Goal: Complete application form: Complete application form

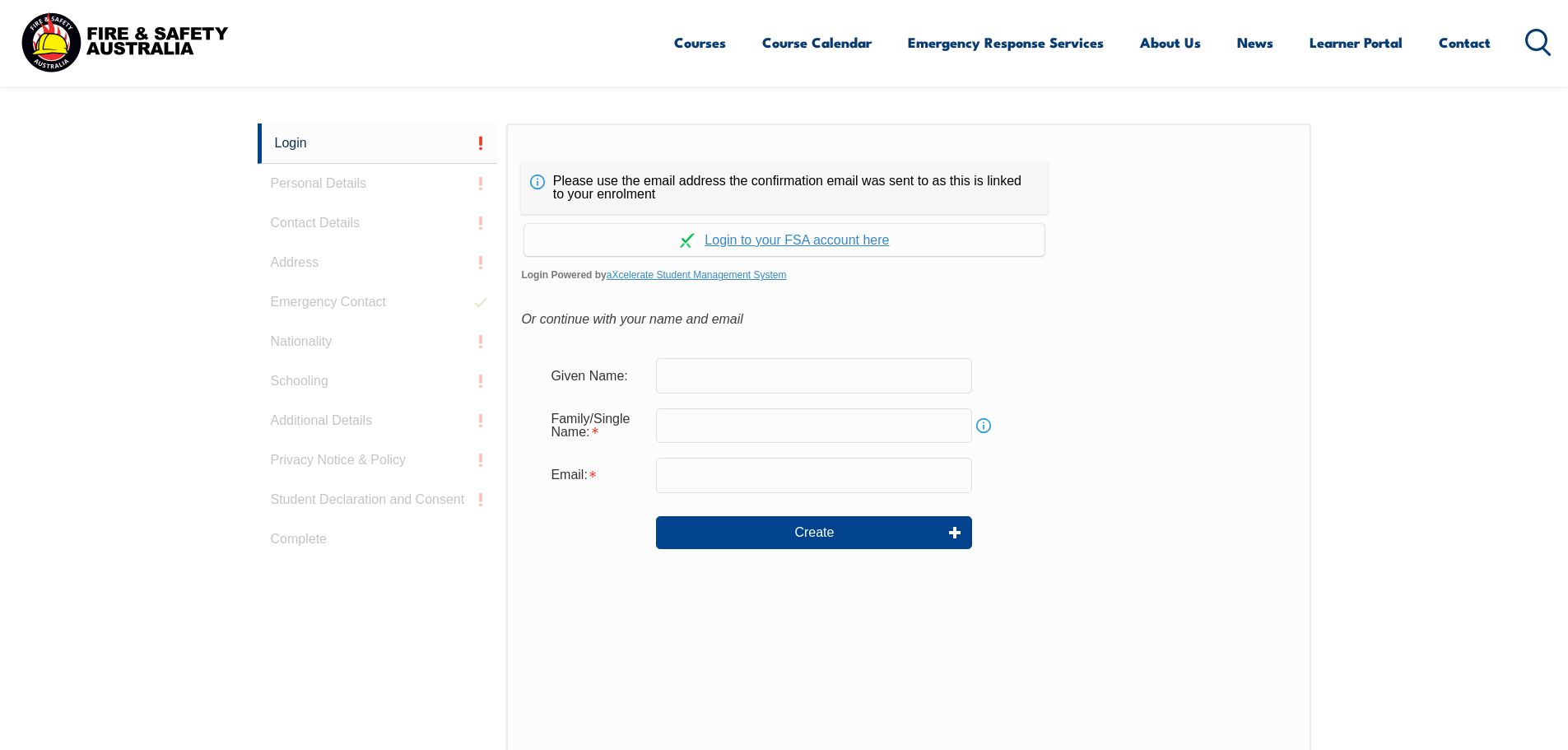
scroll to position [439, 0]
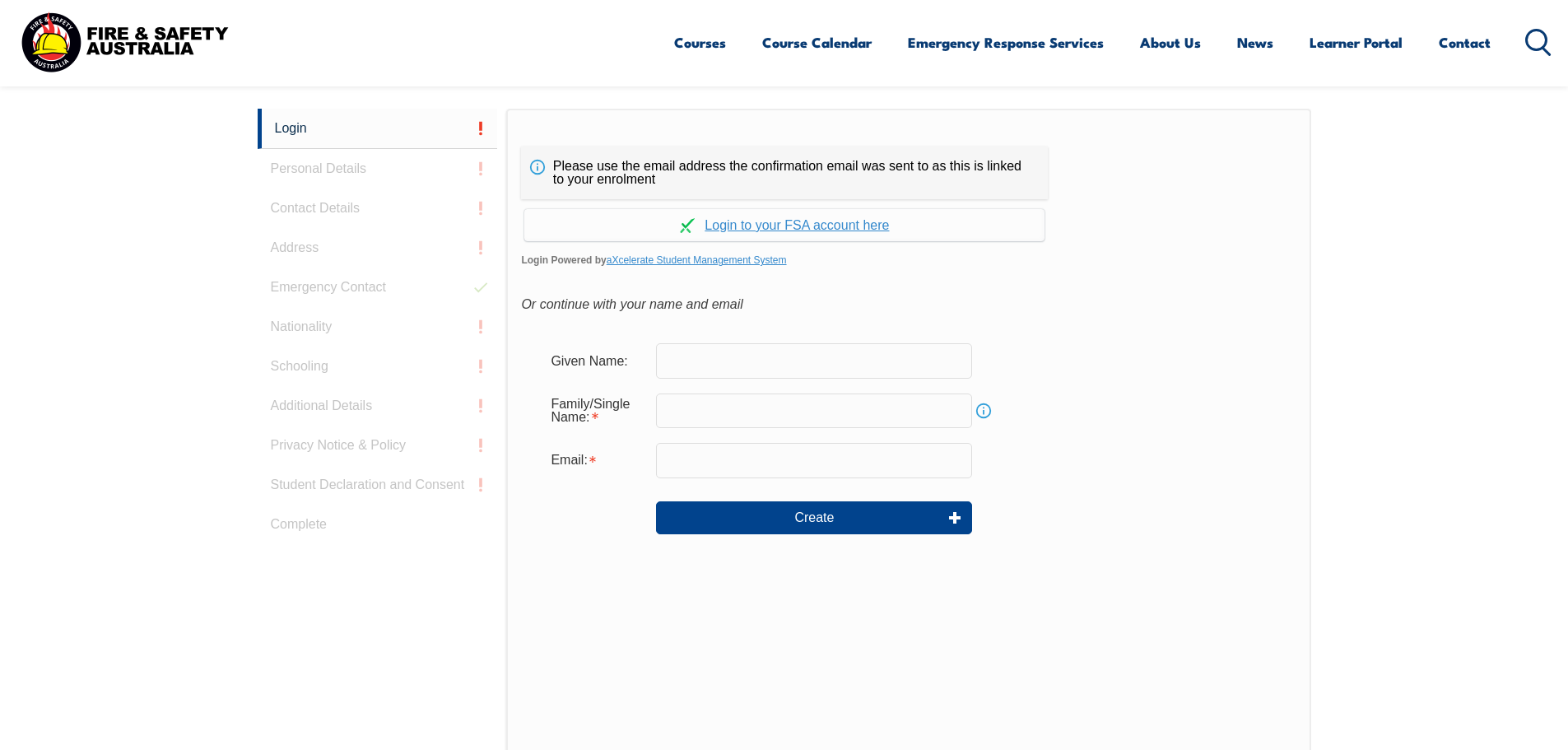
click at [671, 361] on input "text" at bounding box center [813, 360] width 317 height 34
type input "Mark"
click at [675, 409] on input "text" at bounding box center [813, 410] width 317 height 34
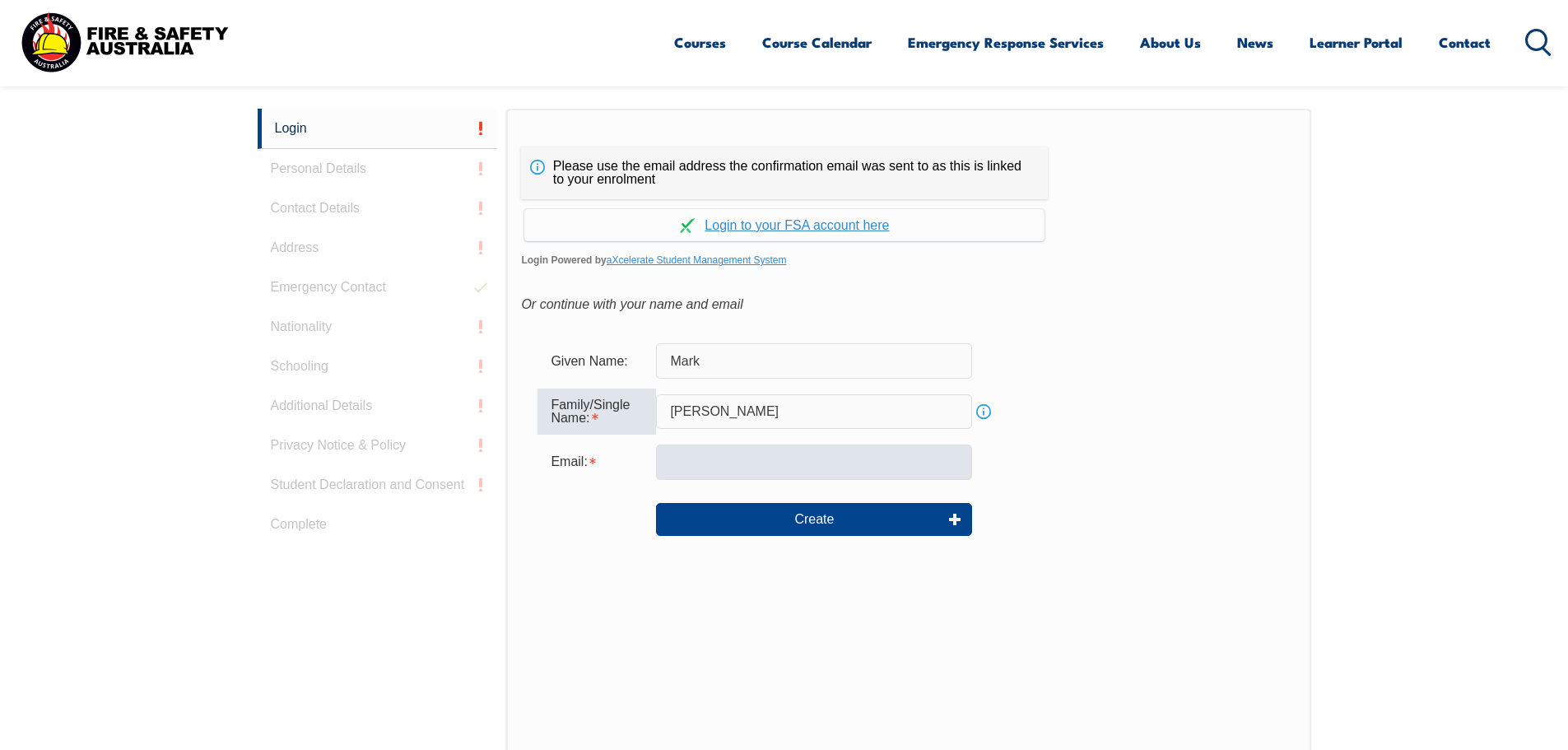
type input "Munday"
click at [667, 461] on input "email" at bounding box center [813, 462] width 317 height 34
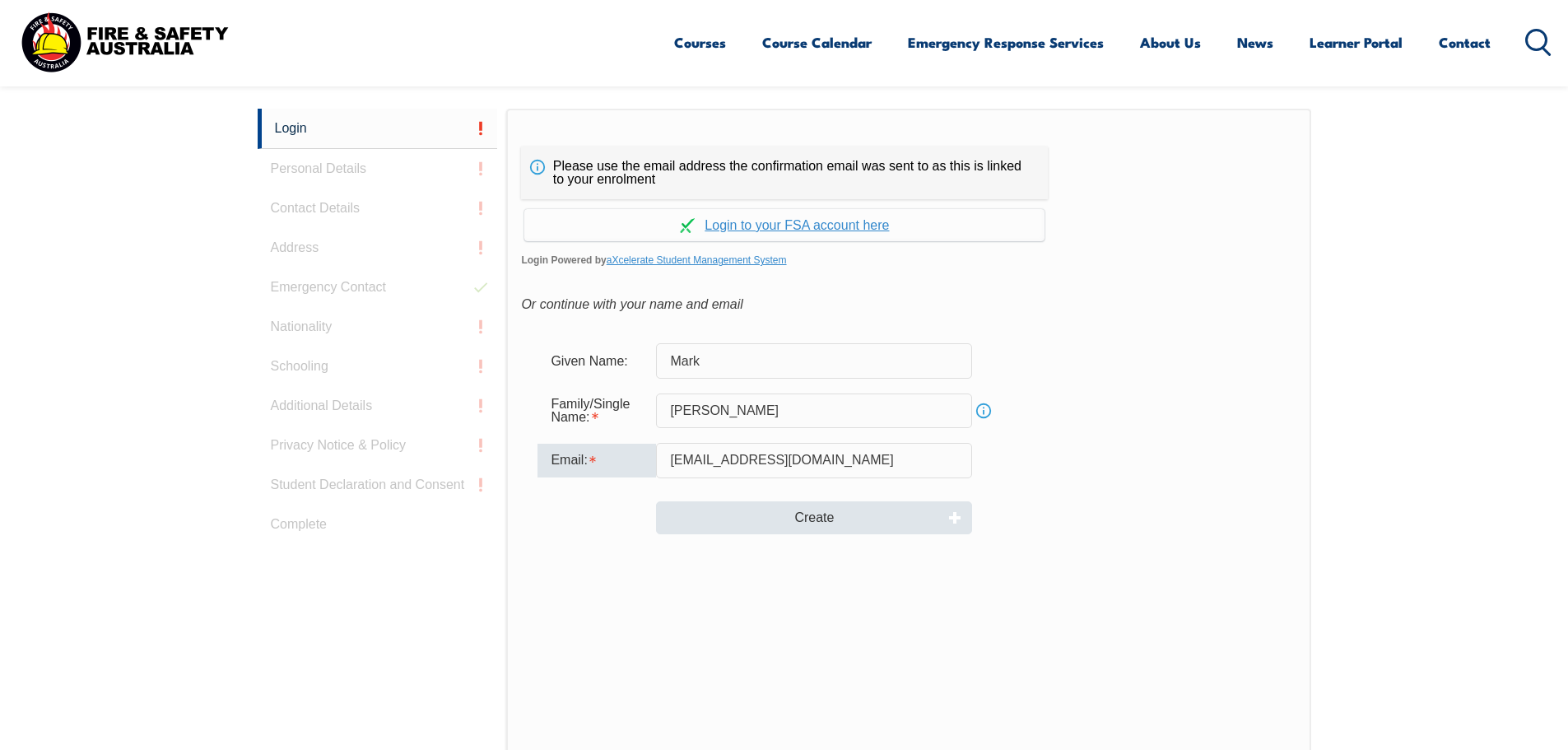
type input "mmunday@ur.com"
click at [753, 510] on button "Create" at bounding box center [813, 518] width 317 height 33
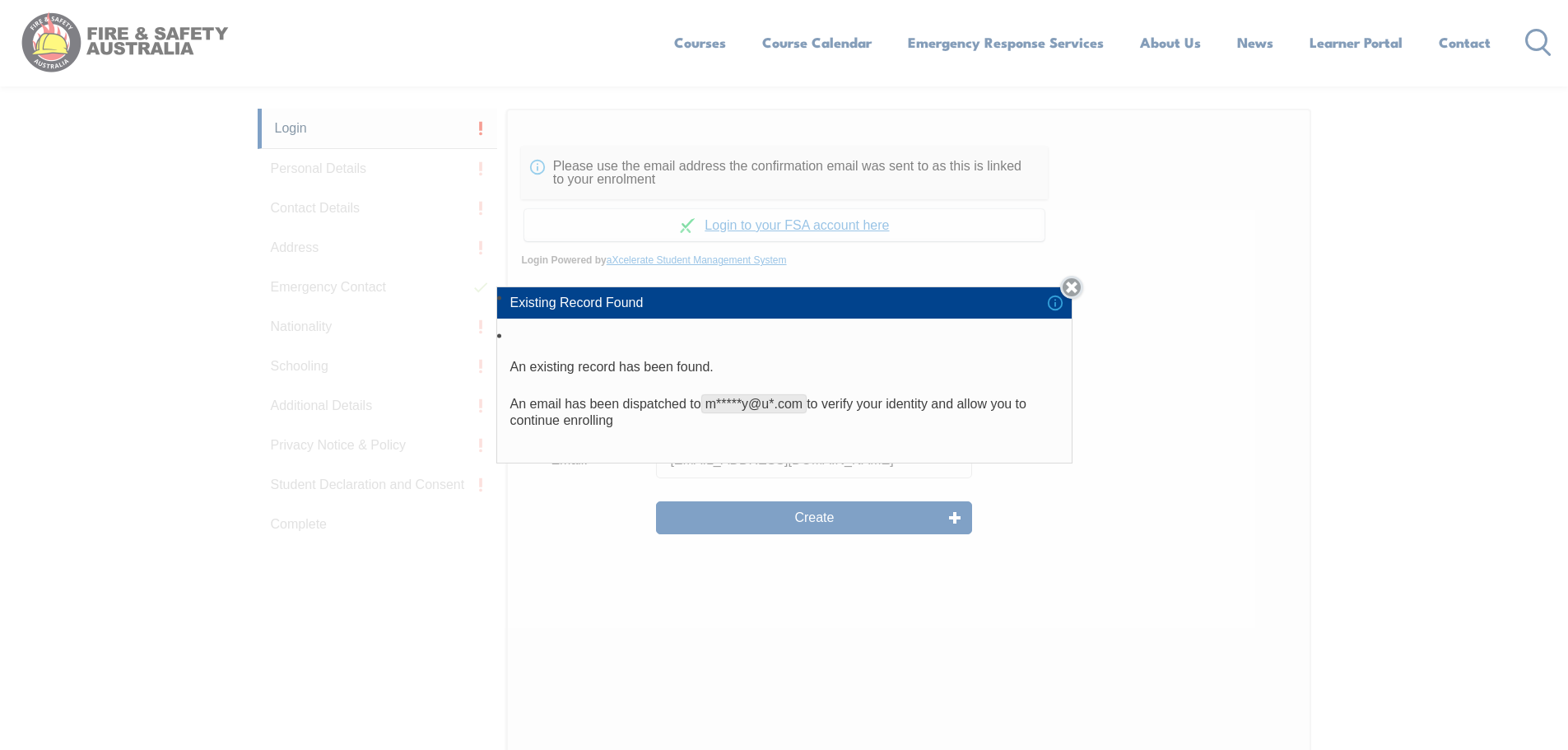
click at [1079, 290] on link "Close" at bounding box center [1072, 287] width 24 height 24
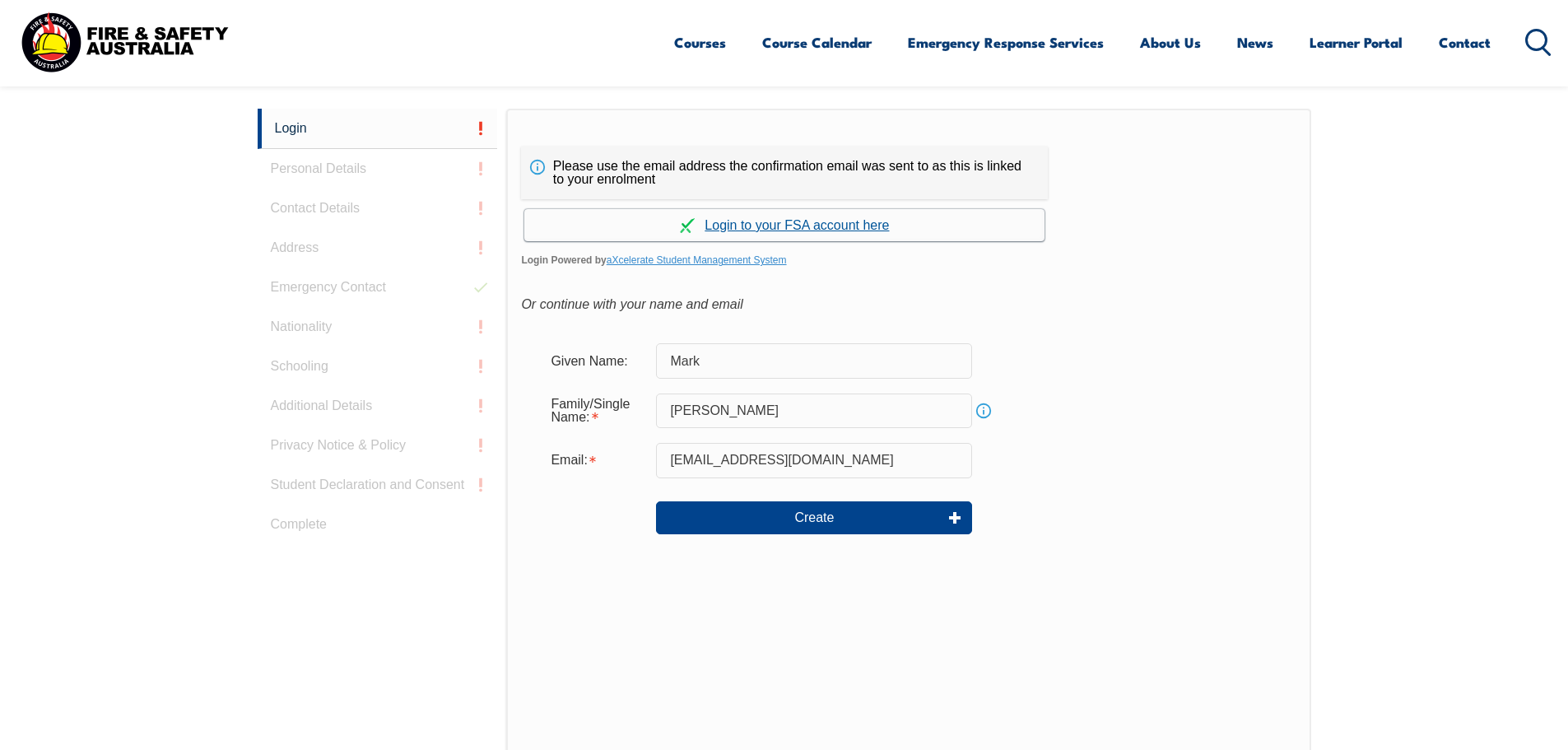
click at [861, 228] on link "Continue with aXcelerate" at bounding box center [784, 225] width 520 height 32
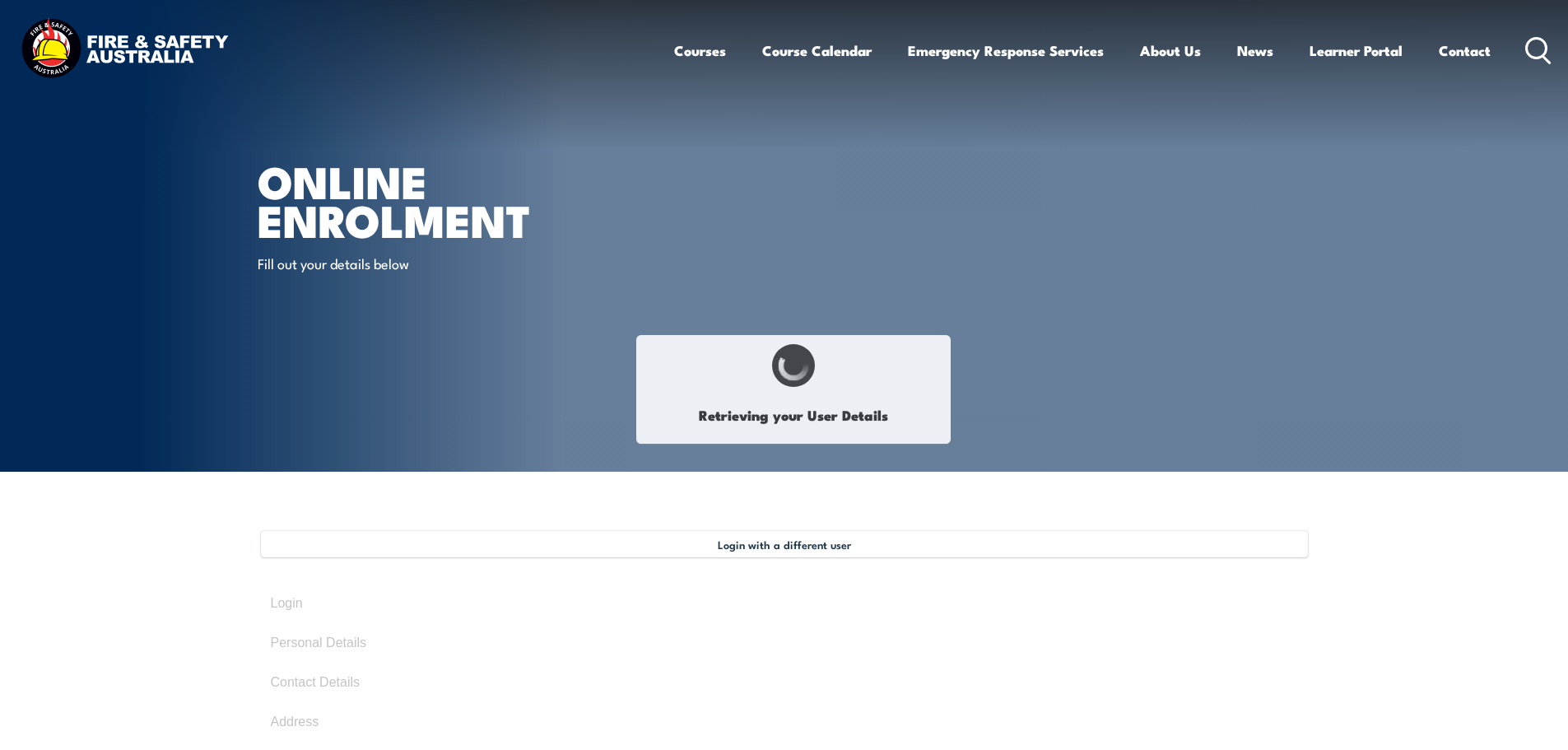
select select "Mr"
type input "Mark"
type input "William"
type input "Munday"
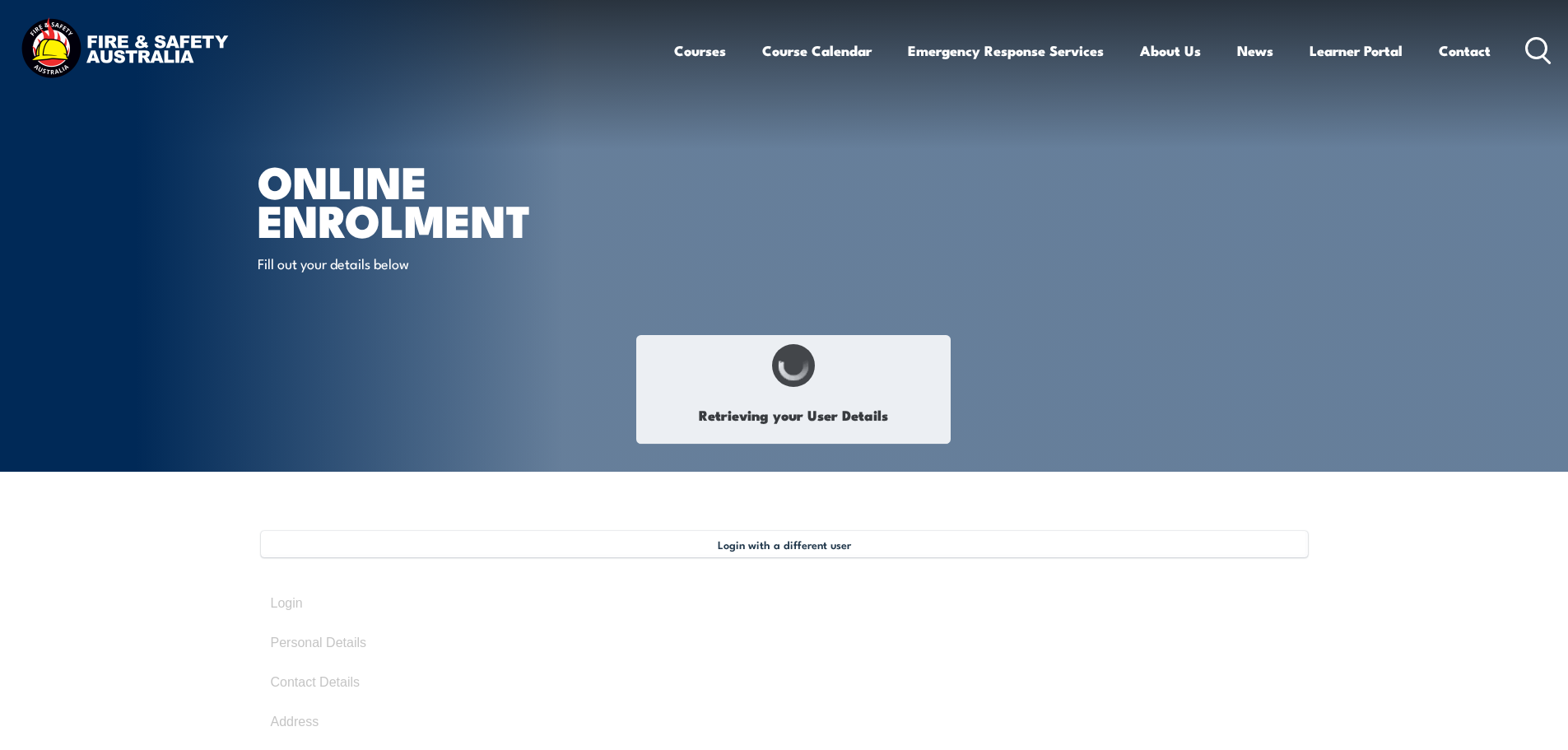
type input "January 1, 1979"
type input "72WP3D5X8E"
select select "M"
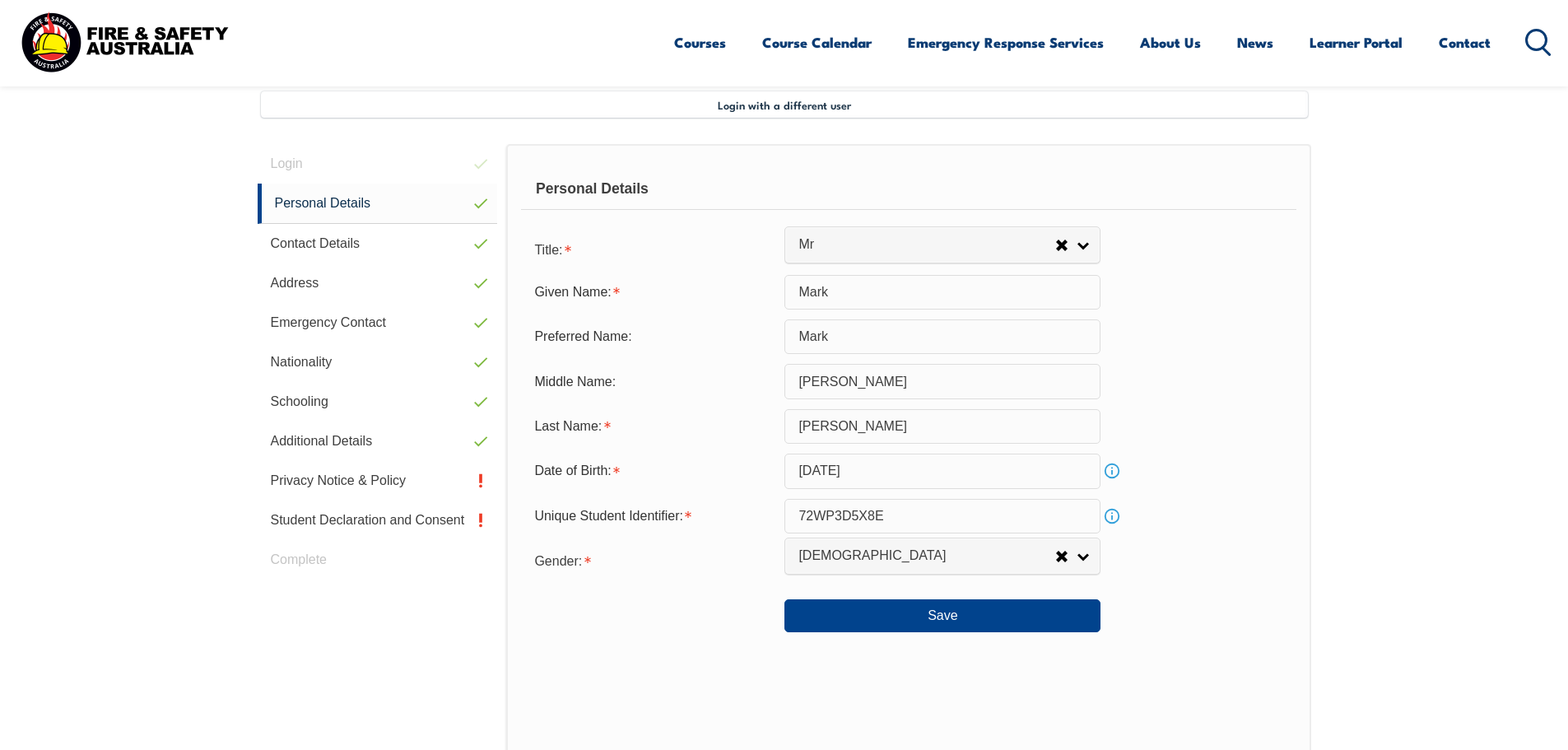
scroll to position [449, 0]
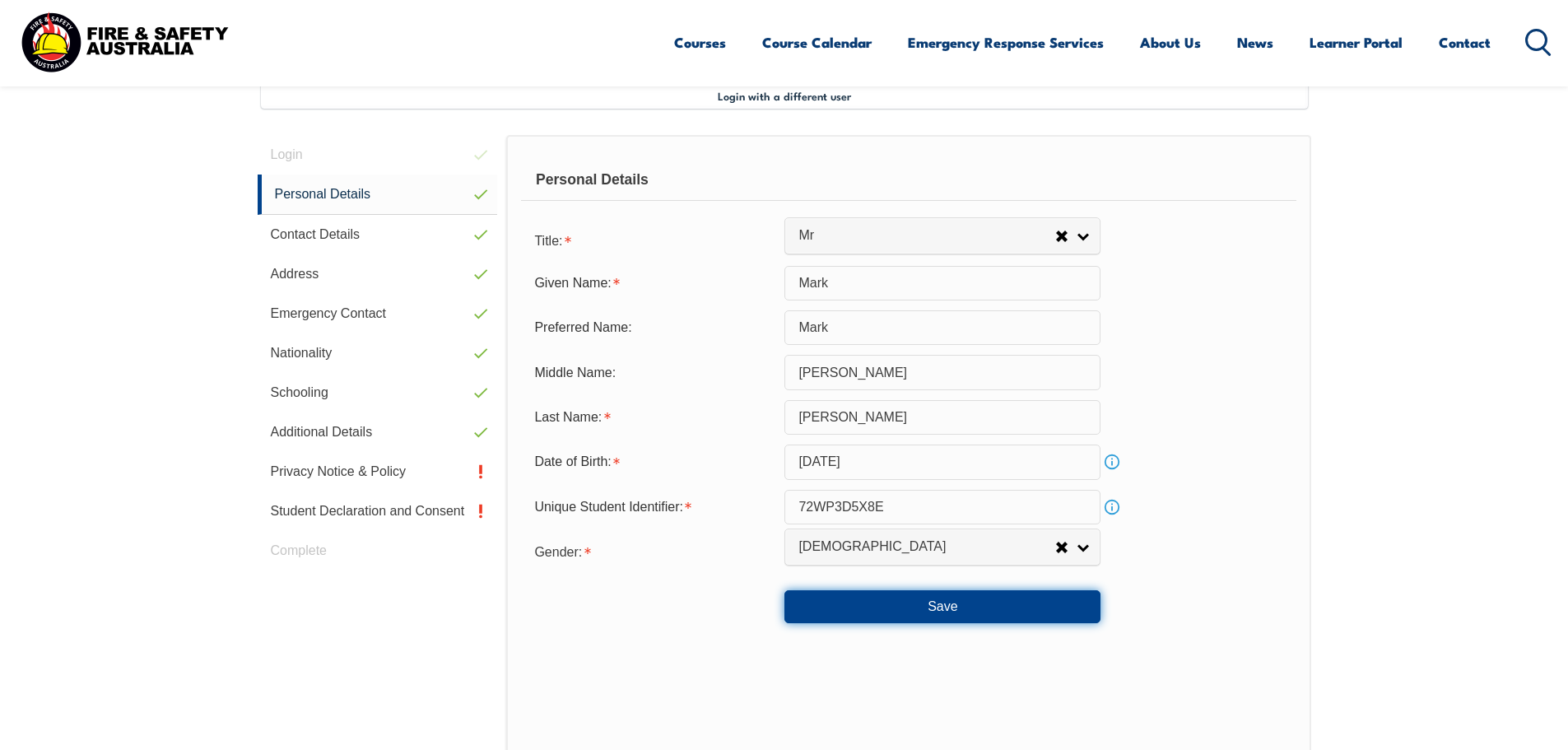
click at [887, 610] on button "Save" at bounding box center [942, 607] width 317 height 33
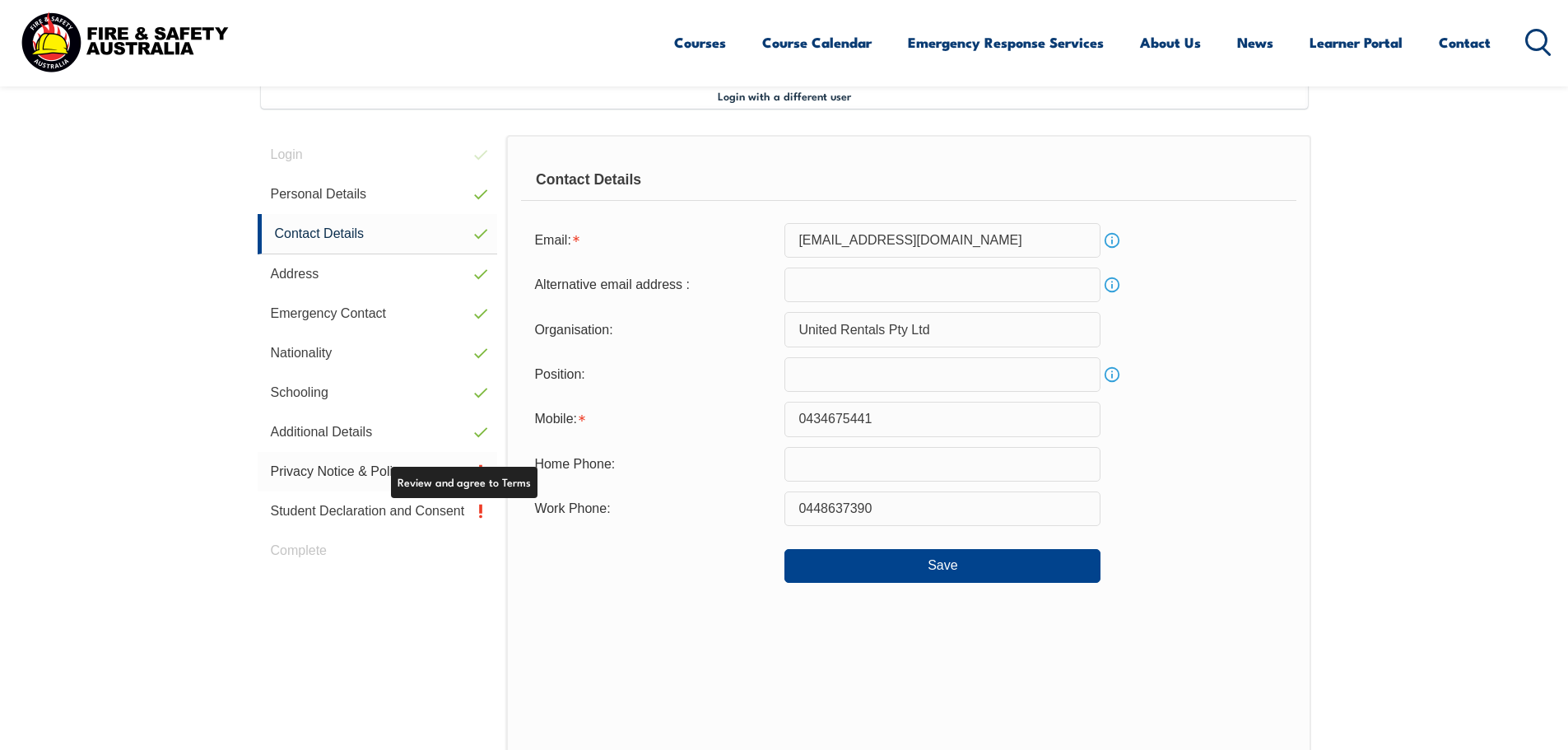
click at [383, 471] on link "Privacy Notice & Policy" at bounding box center [377, 472] width 240 height 39
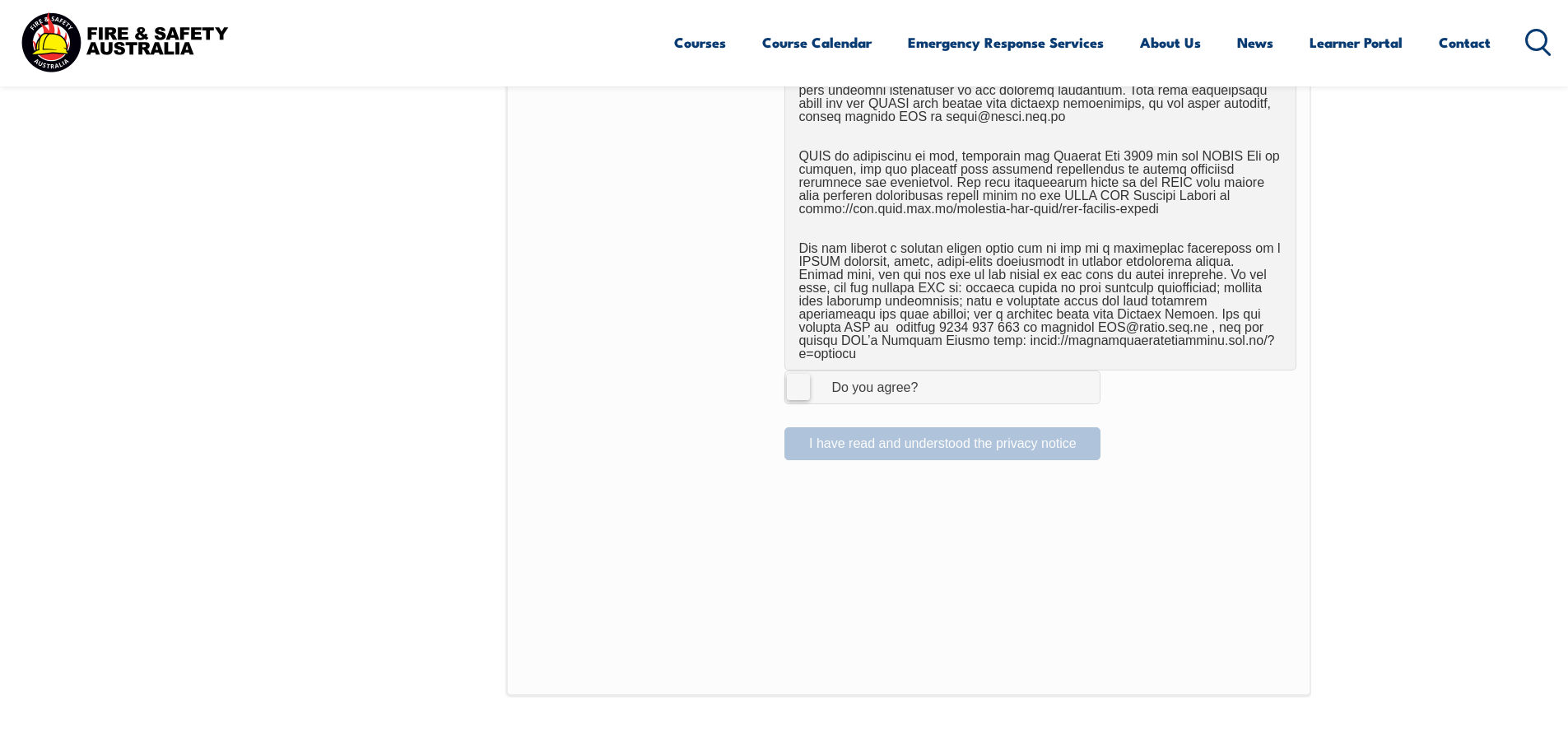
scroll to position [1025, 0]
click at [797, 373] on label "I Agree Do you agree?" at bounding box center [942, 384] width 317 height 33
click at [931, 373] on input "I Agree Do you agree?" at bounding box center [945, 383] width 28 height 31
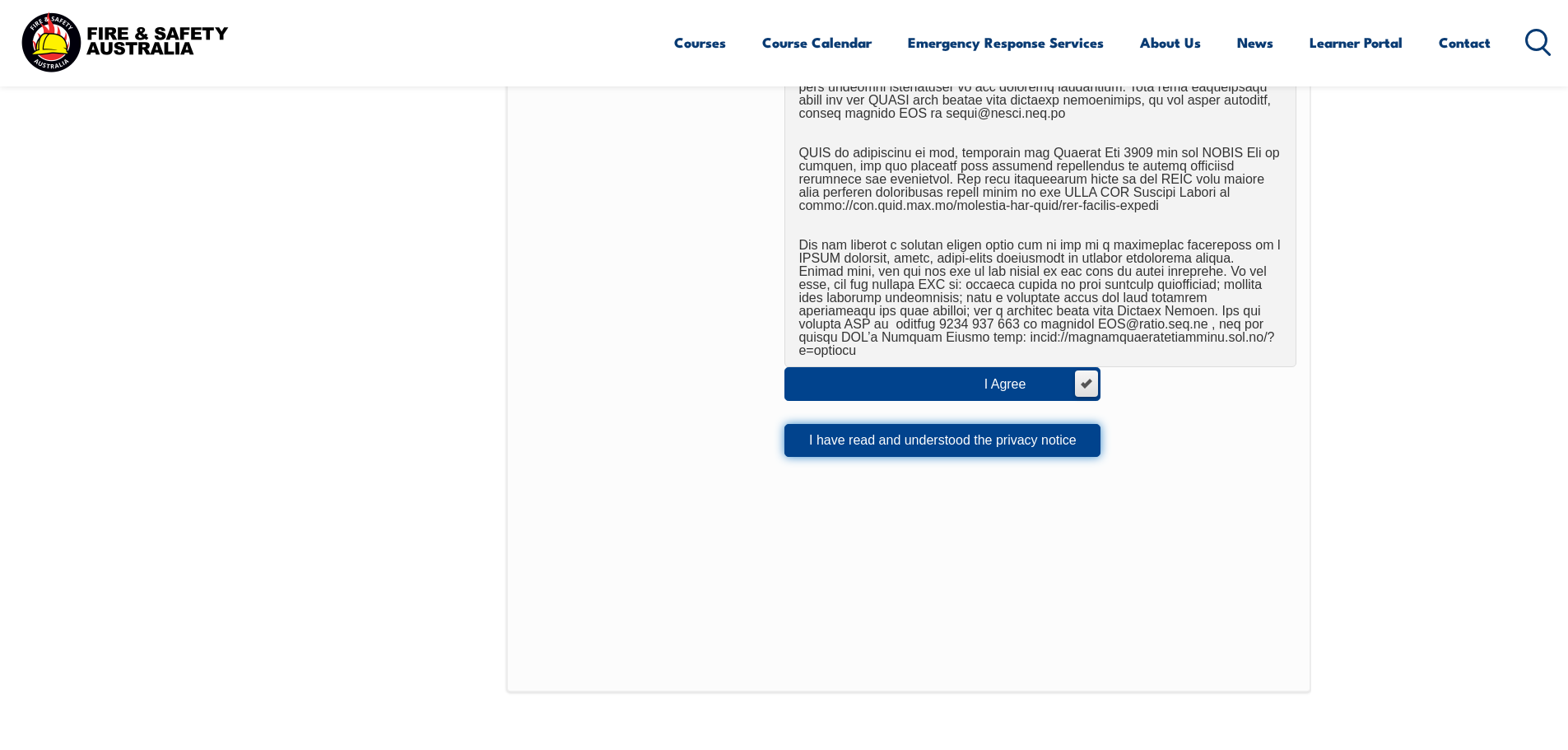
click at [856, 427] on button "I have read and understood the privacy notice" at bounding box center [942, 441] width 317 height 33
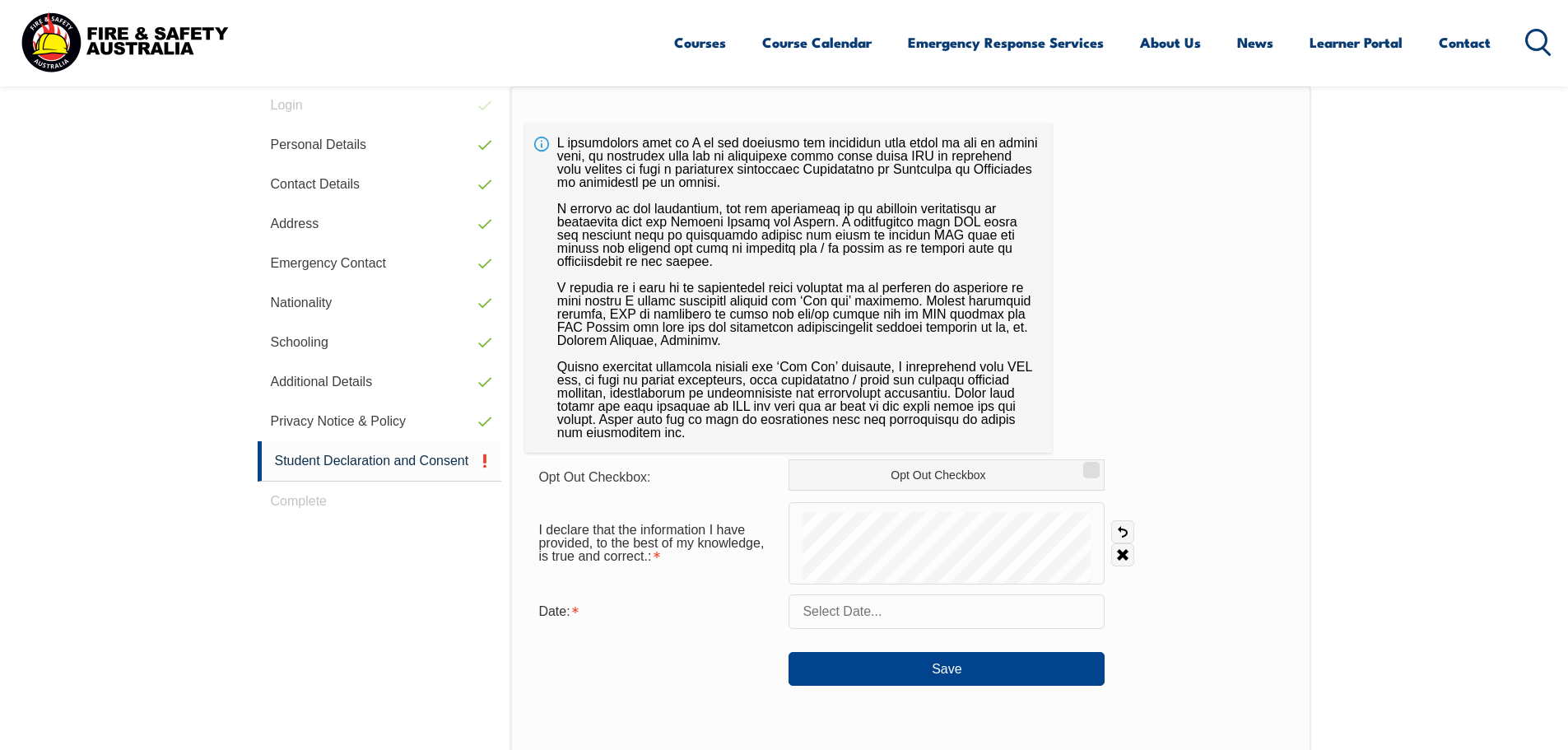
scroll to position [449, 0]
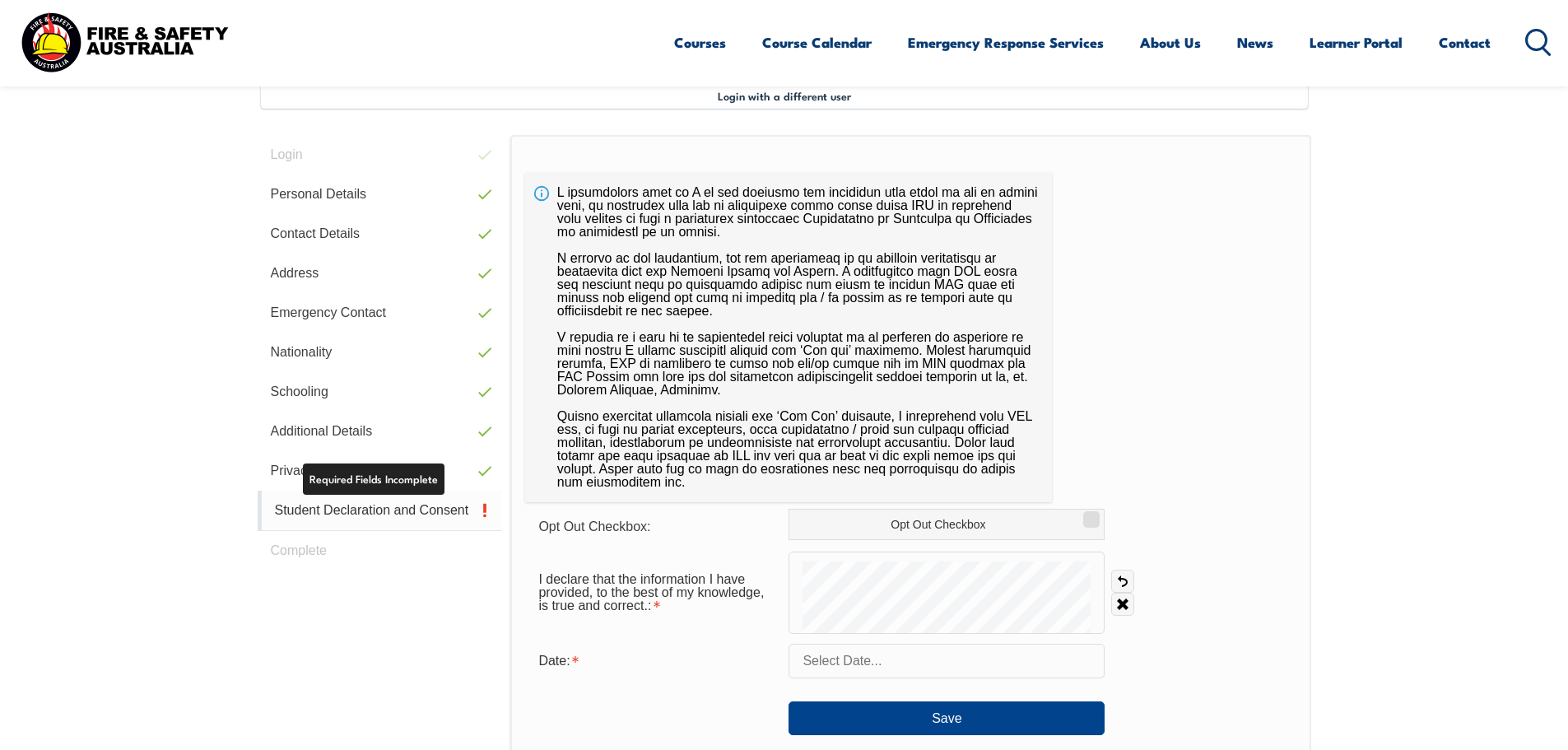
click at [422, 506] on link "Student Declaration and Consent" at bounding box center [379, 511] width 244 height 40
click at [1122, 604] on link "Clear" at bounding box center [1123, 605] width 24 height 24
click at [867, 661] on input "text" at bounding box center [947, 661] width 317 height 34
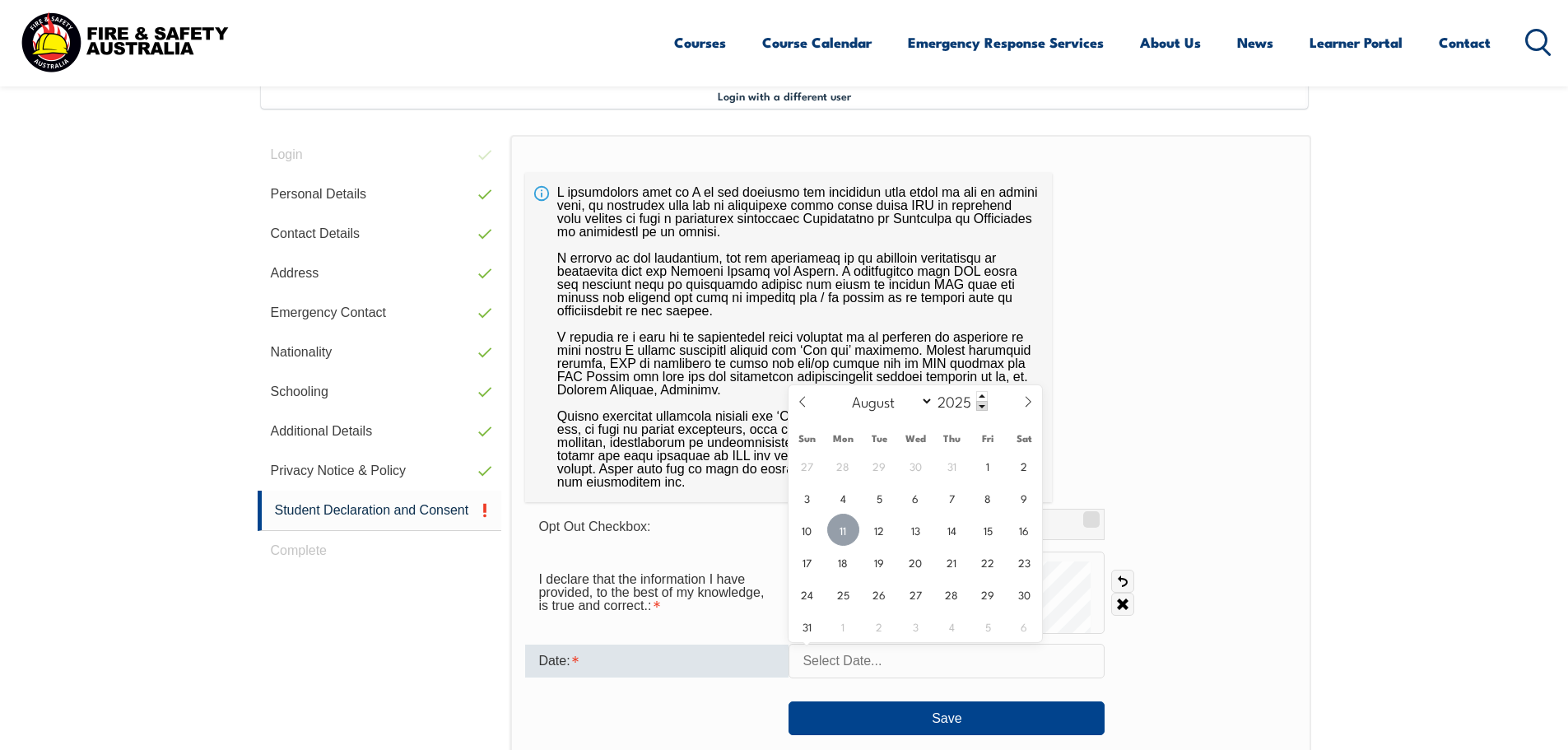
click at [838, 528] on span "11" at bounding box center [843, 529] width 32 height 32
type input "August 11, 2025"
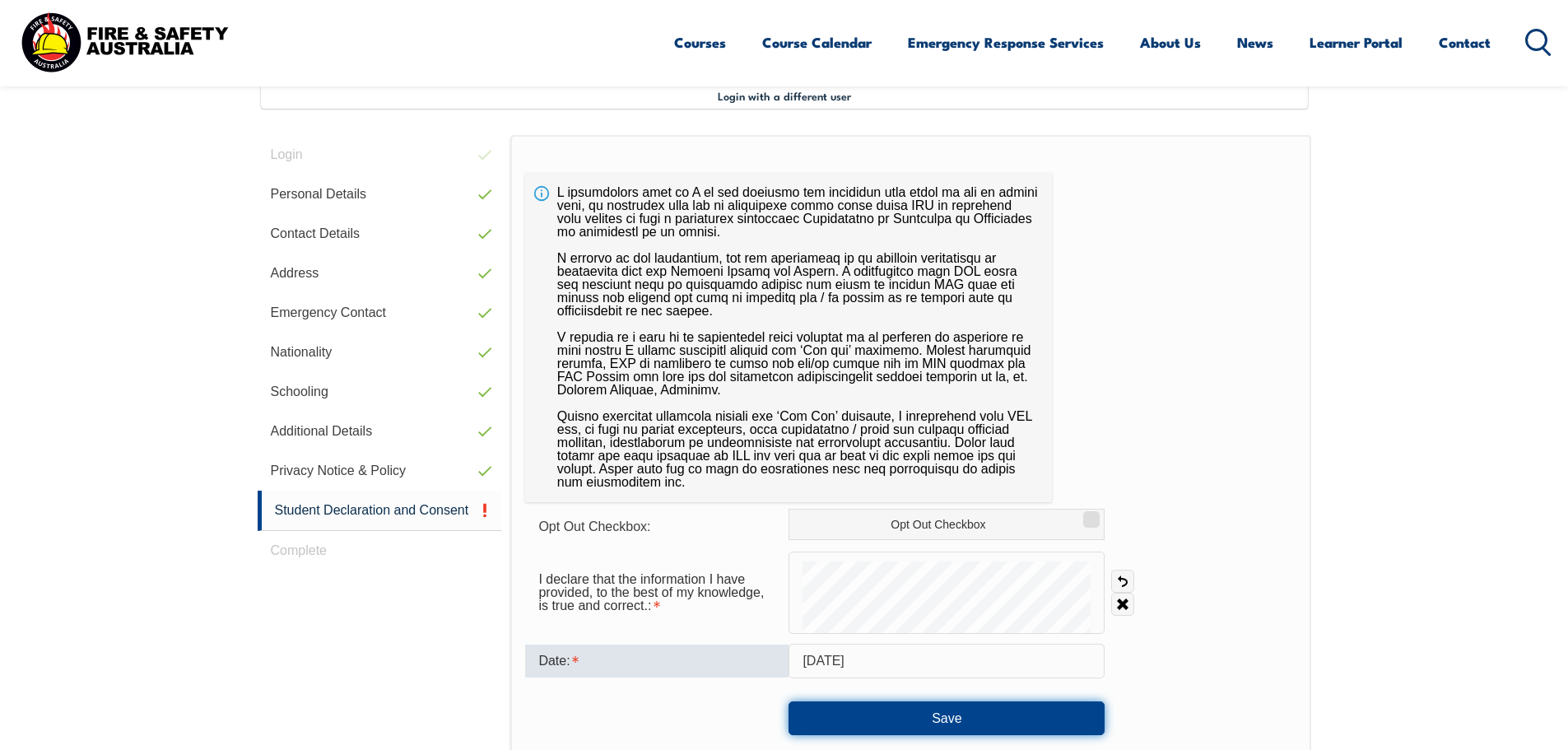
click at [892, 713] on button "Save" at bounding box center [947, 719] width 317 height 33
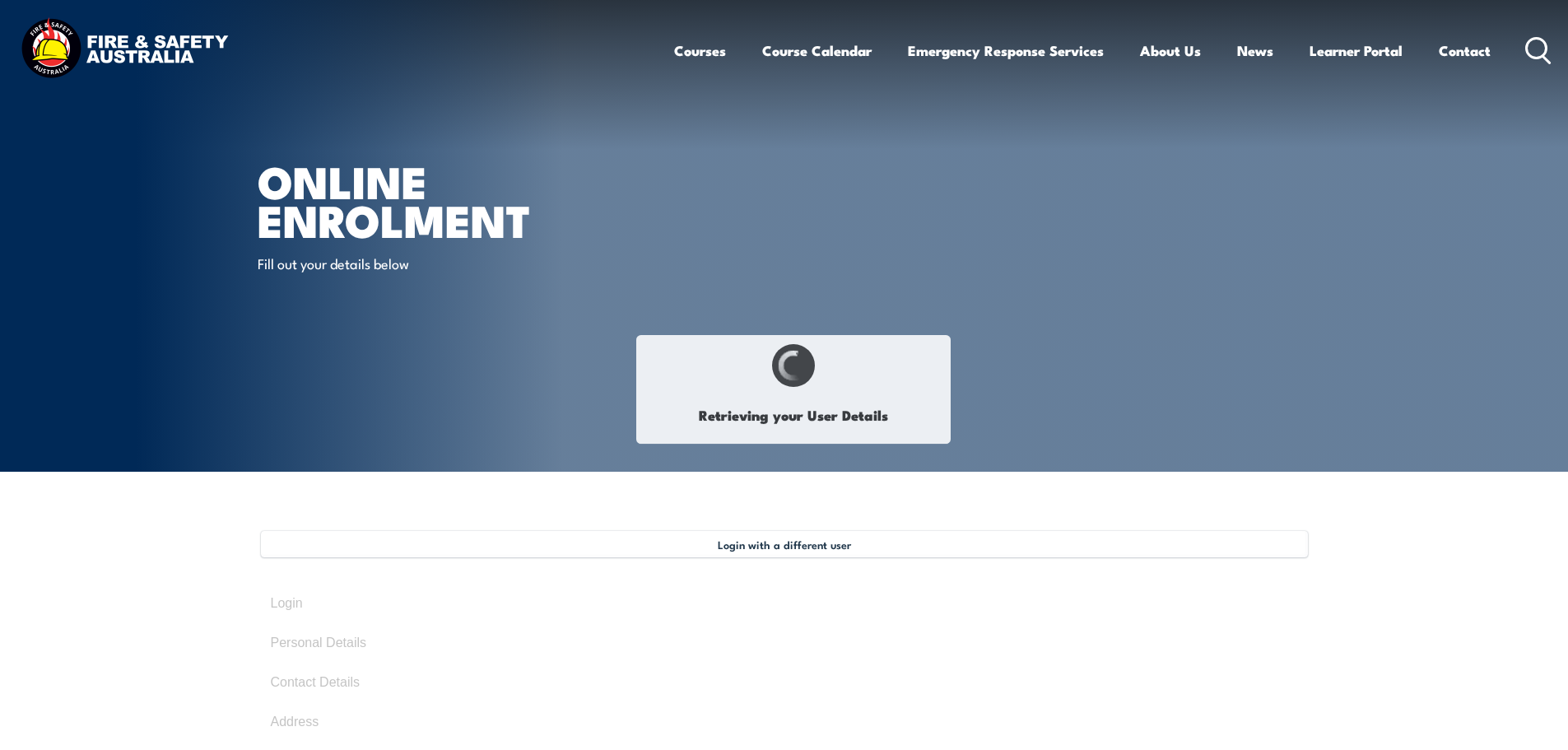
select select "Mr"
type input "Mark"
type input "[PERSON_NAME]"
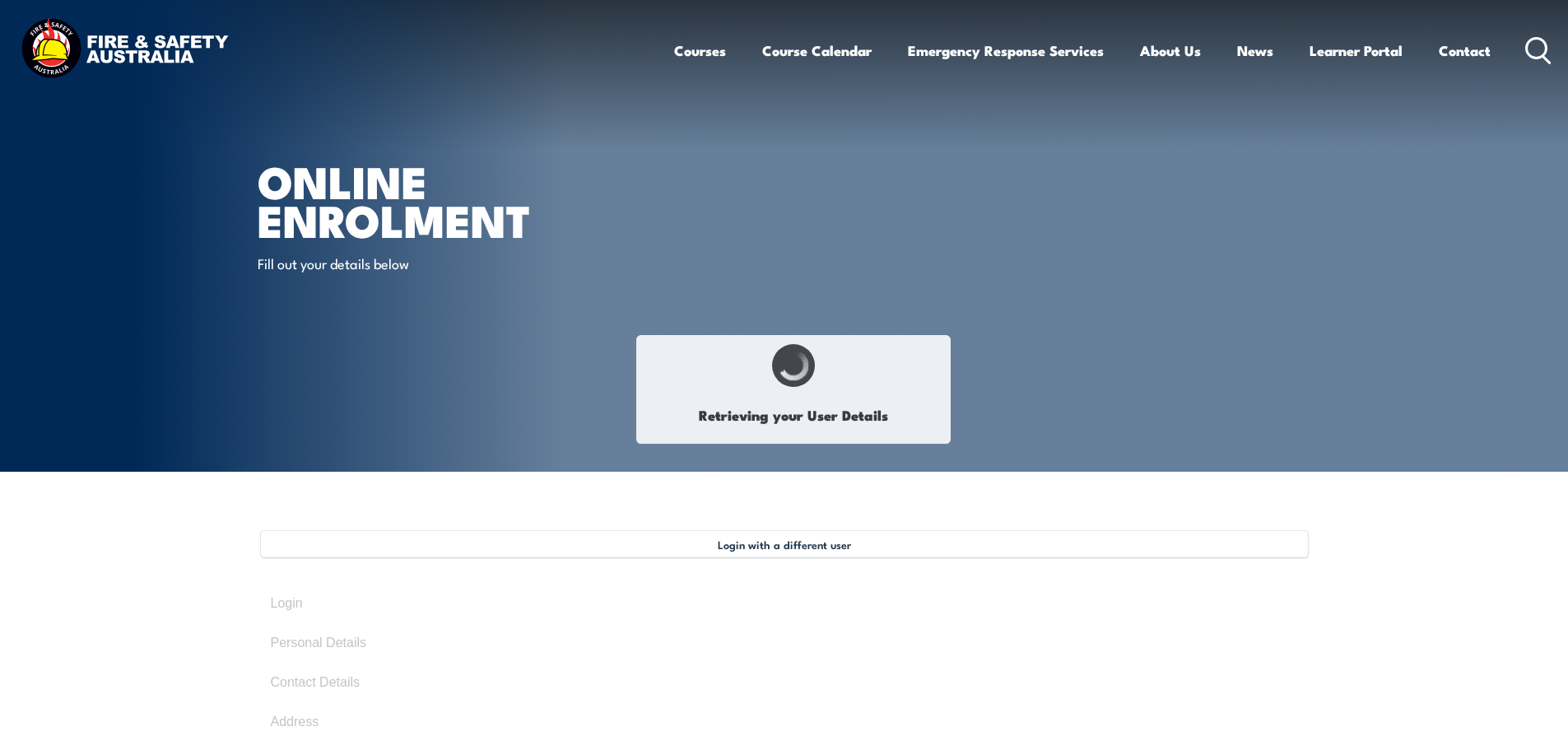
type input "[DATE]"
type input "72WP3D5X8E"
select select "M"
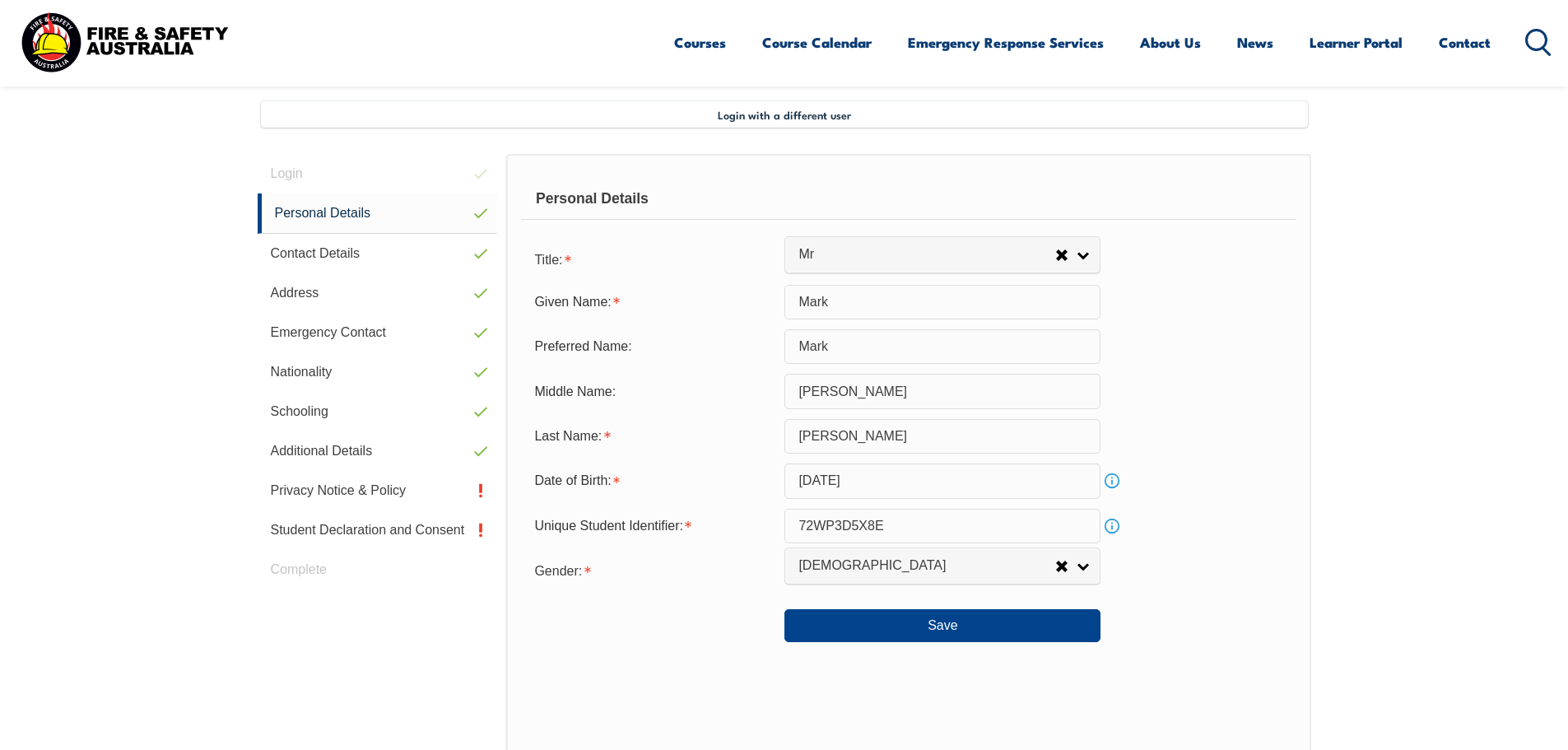
scroll to position [449, 0]
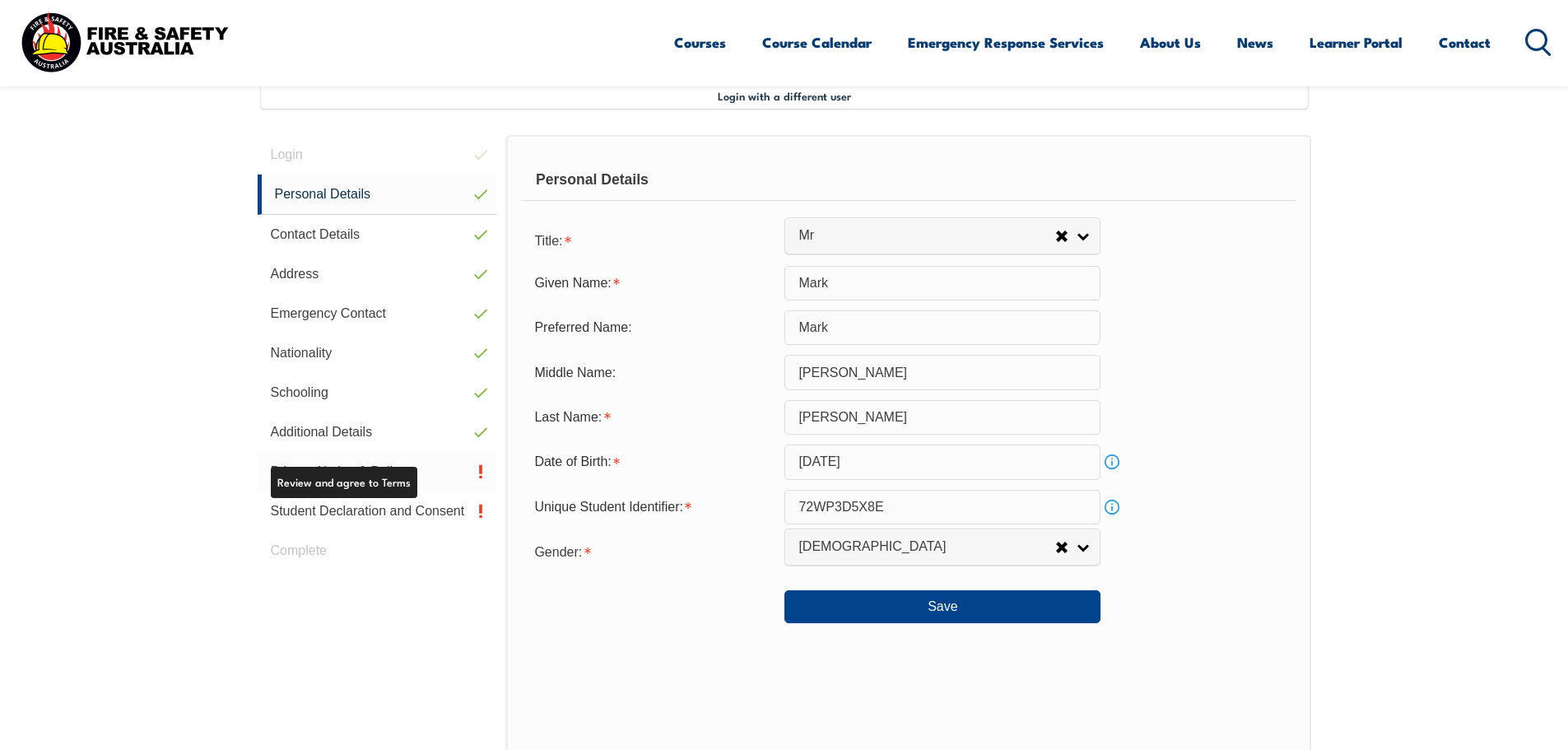
click at [407, 469] on link "Privacy Notice & Policy" at bounding box center [377, 472] width 240 height 39
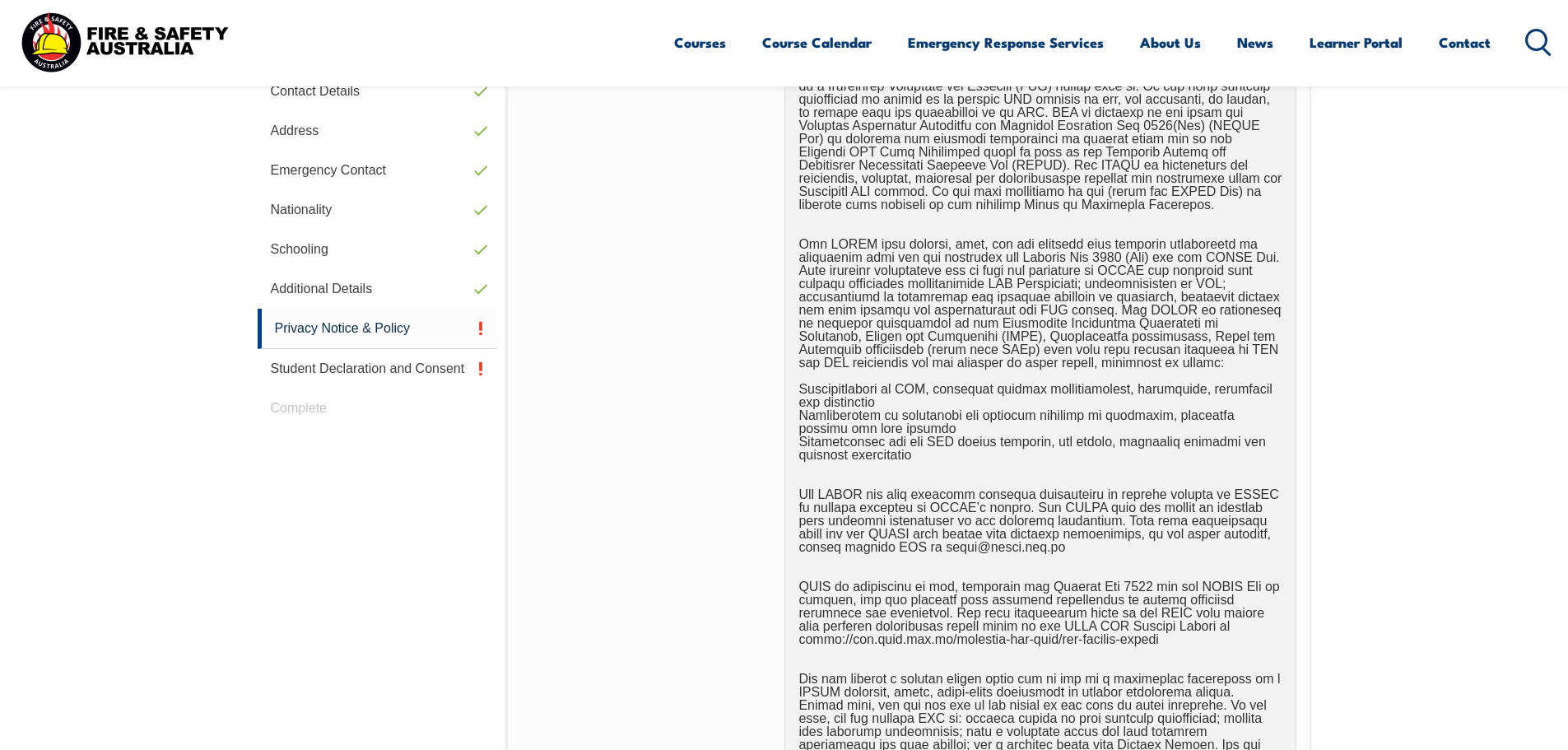
scroll to position [1108, 0]
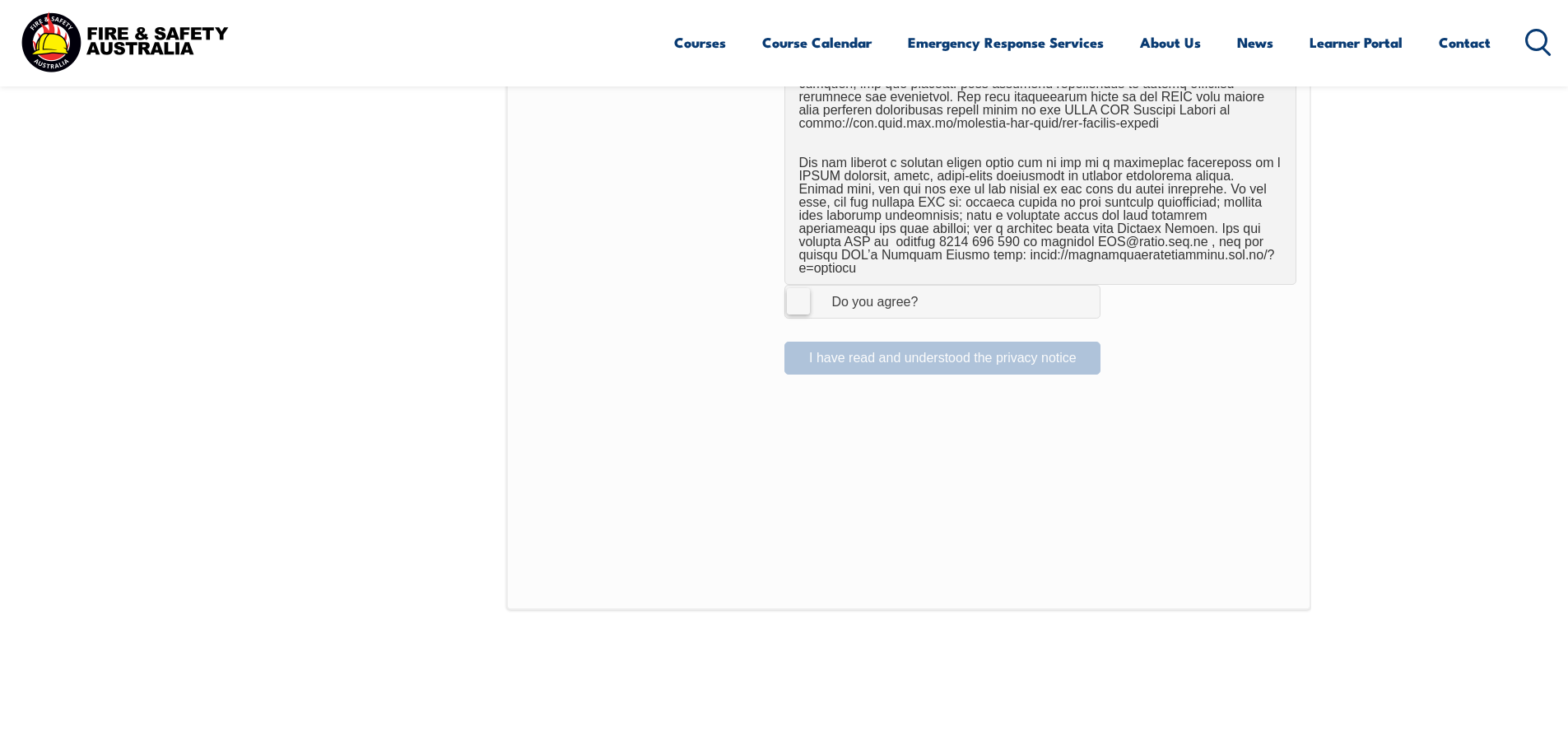
click at [800, 287] on label "I Agree Do you agree?" at bounding box center [942, 302] width 317 height 33
click at [931, 287] on input "I Agree Do you agree?" at bounding box center [945, 301] width 28 height 31
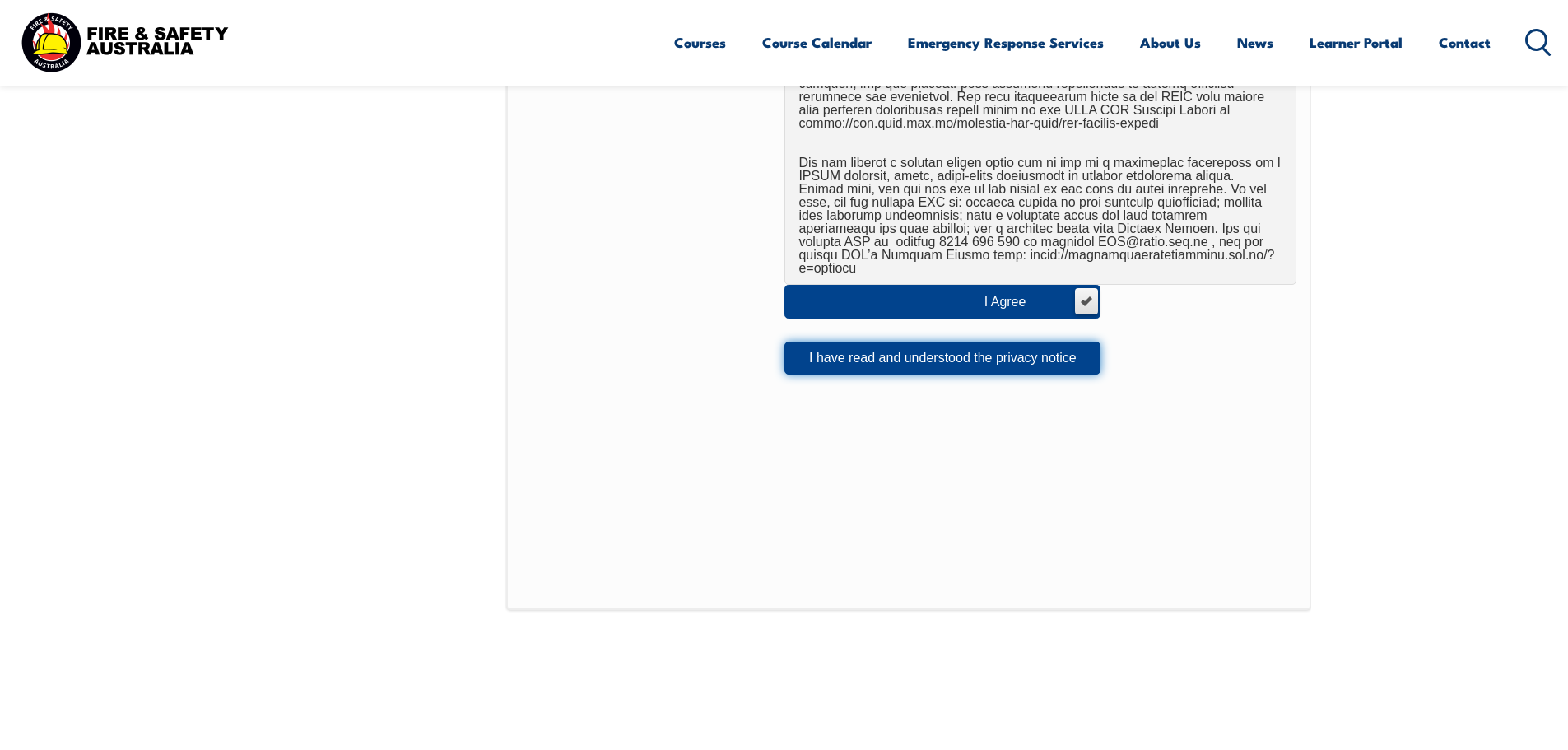
click at [870, 344] on button "I have read and understood the privacy notice" at bounding box center [942, 359] width 317 height 33
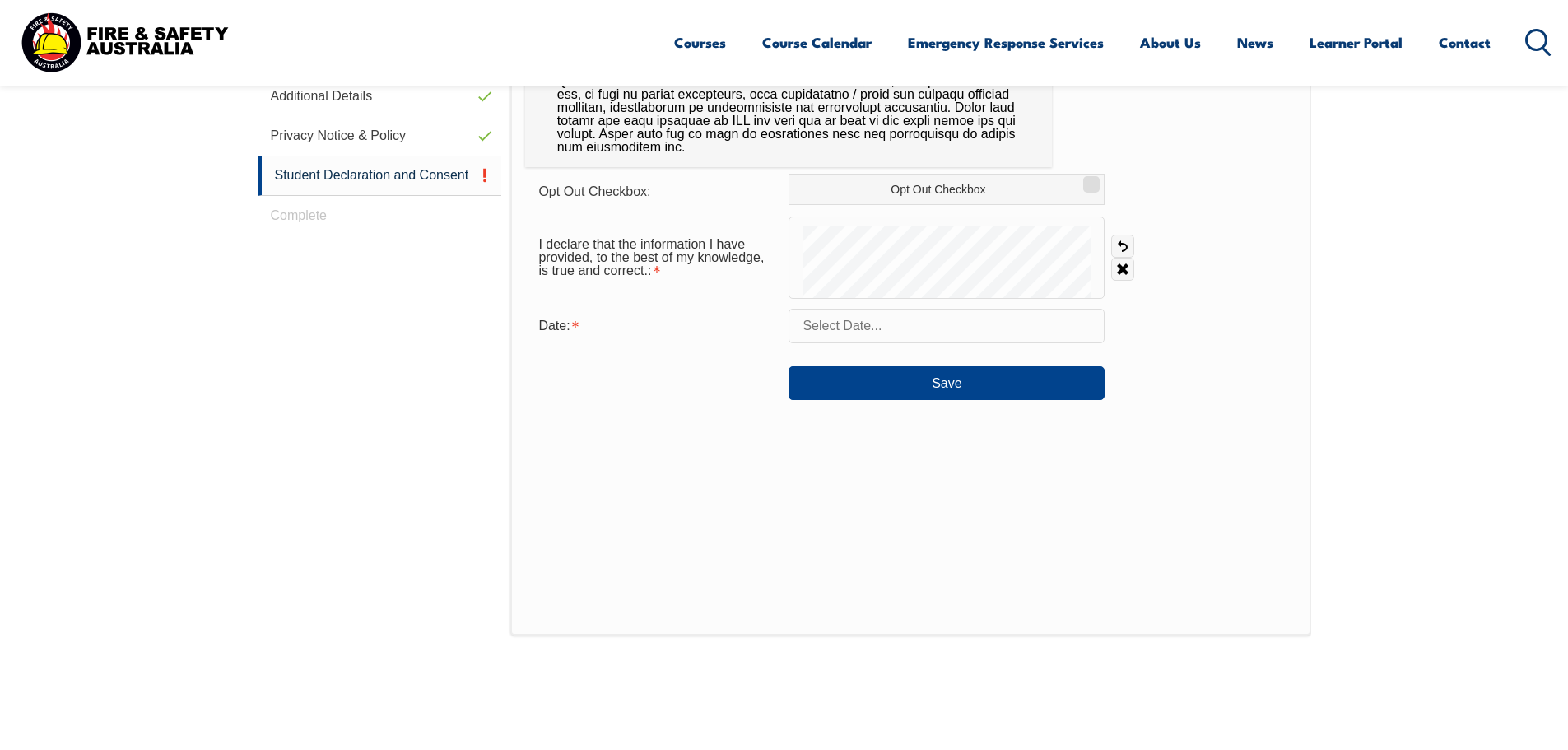
scroll to position [449, 0]
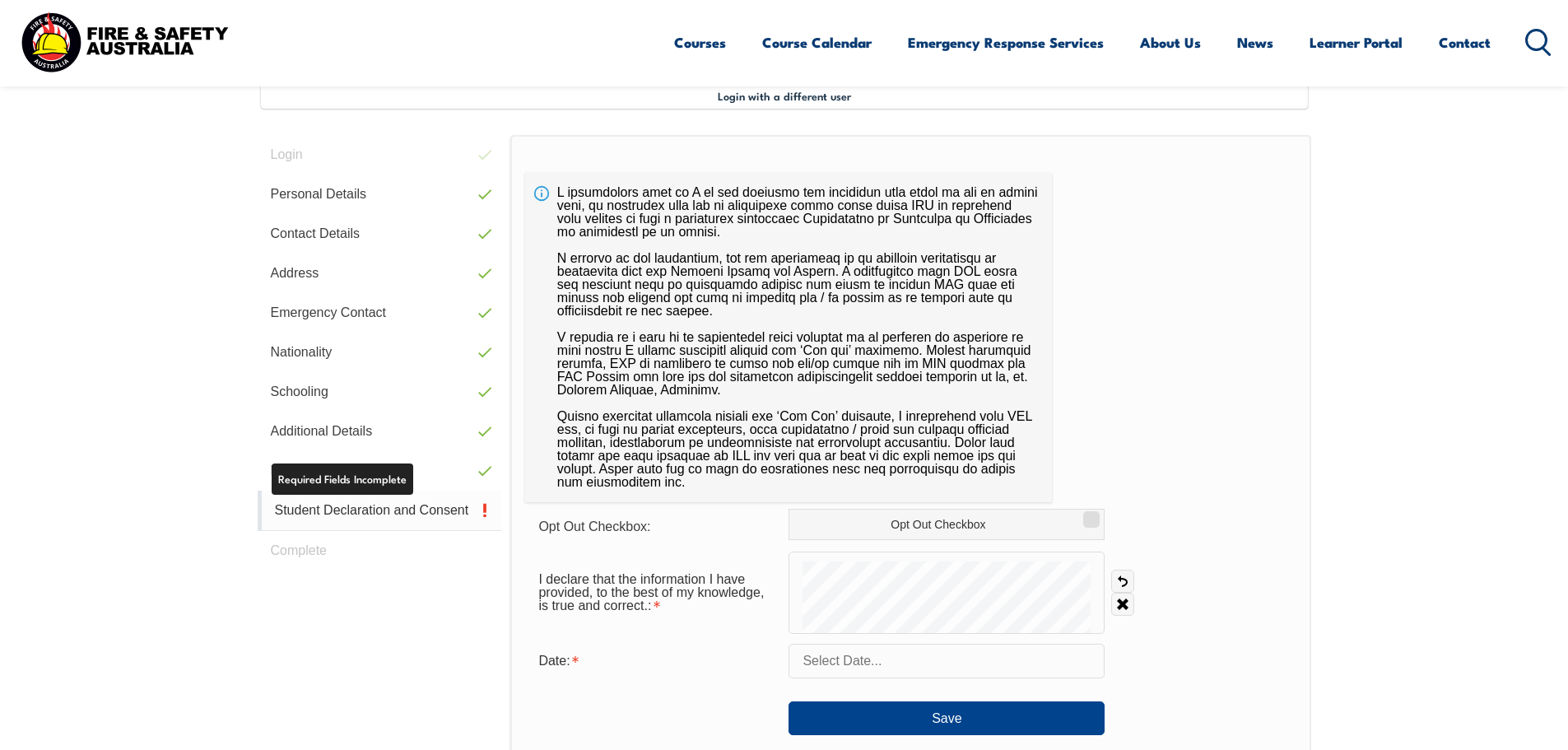
click at [398, 508] on link "Student Declaration and Consent" at bounding box center [379, 511] width 244 height 40
click at [935, 667] on input "text" at bounding box center [947, 661] width 317 height 34
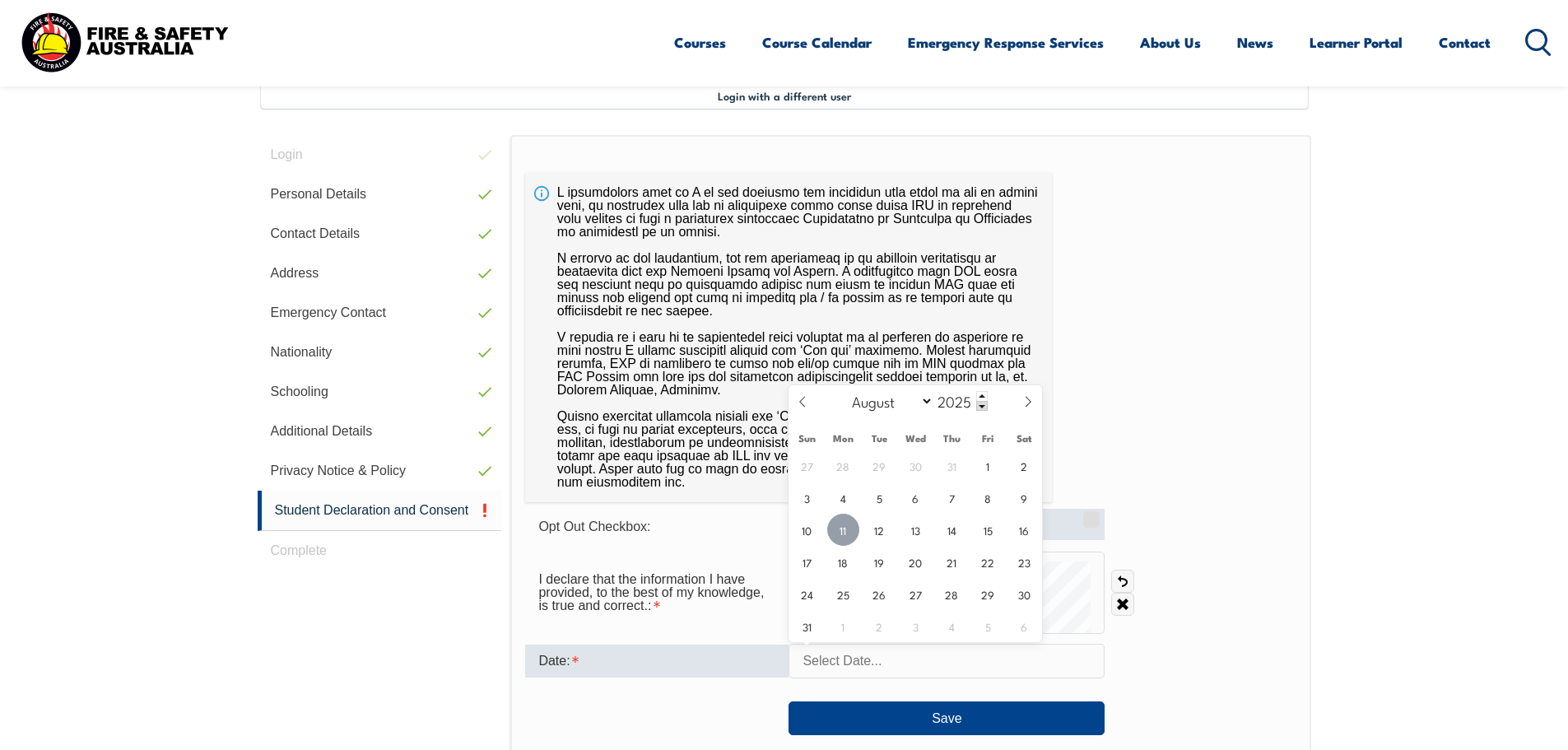
drag, startPoint x: 844, startPoint y: 521, endPoint x: 846, endPoint y: 529, distance: 8.2
click at [846, 529] on span "11" at bounding box center [843, 529] width 32 height 32
type input "August 11, 2025"
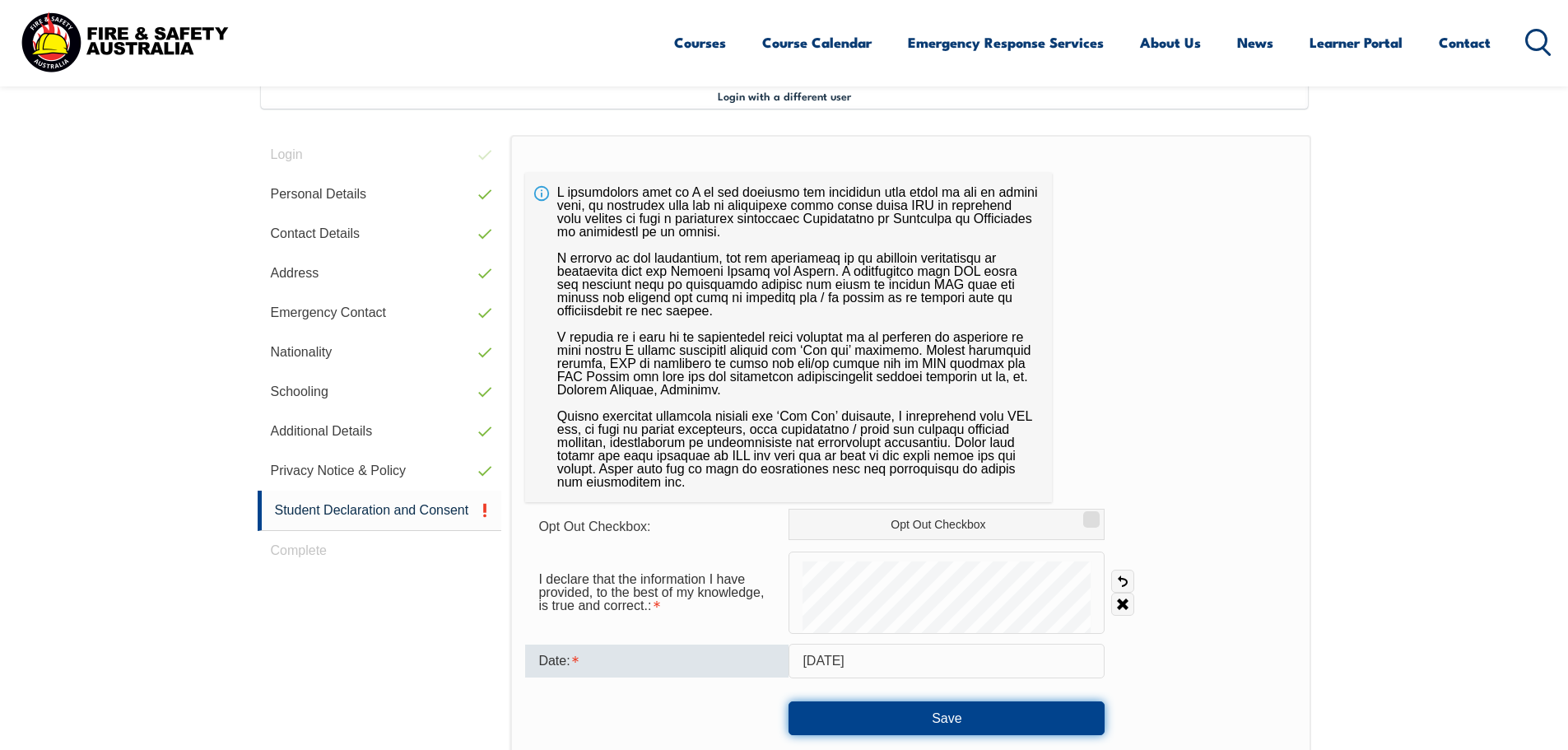
click at [885, 716] on button "Save" at bounding box center [947, 719] width 317 height 33
